Goal: Task Accomplishment & Management: Use online tool/utility

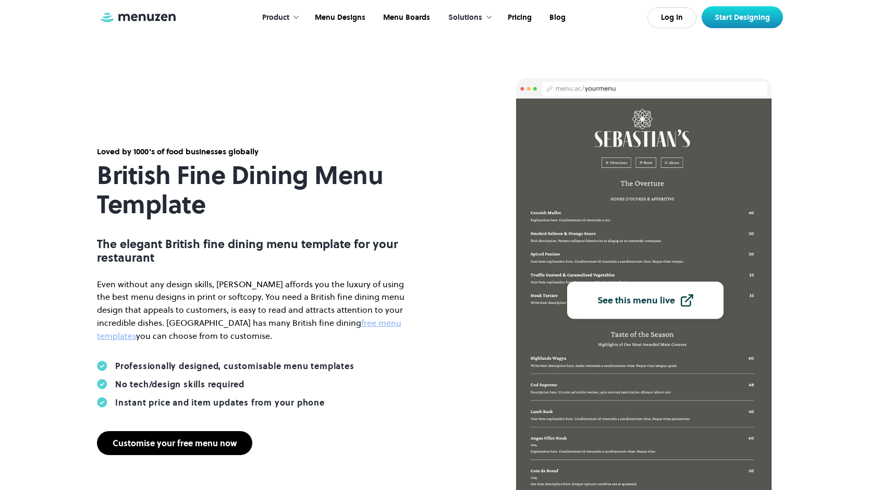
click at [205, 443] on div "Customise your free menu now" at bounding box center [175, 443] width 124 height 8
click at [596, 227] on img at bounding box center [643, 298] width 255 height 399
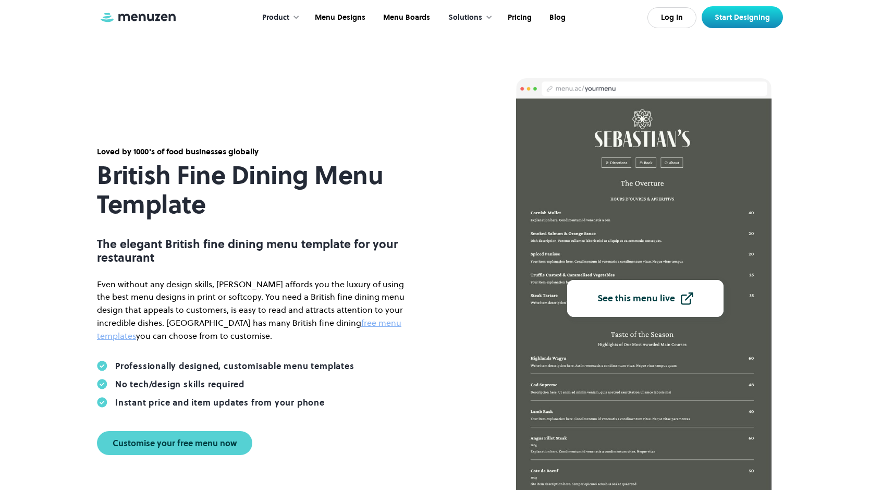
click at [621, 308] on link "See this menu live" at bounding box center [645, 298] width 156 height 37
